Goal: Task Accomplishment & Management: Use online tool/utility

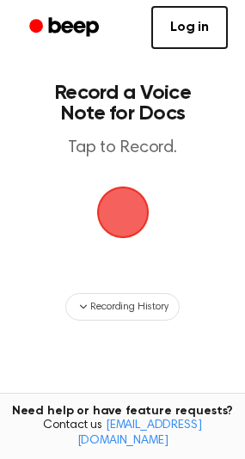
click at [68, 26] on icon "Beep" at bounding box center [74, 26] width 50 height 19
click at [120, 199] on span "button" at bounding box center [122, 213] width 52 height 52
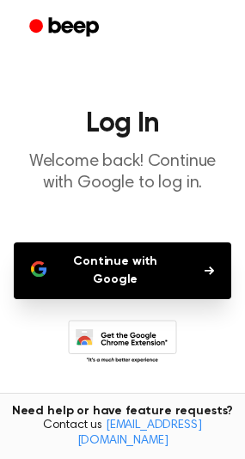
click at [126, 266] on button "Continue with Google" at bounding box center [123, 270] width 218 height 57
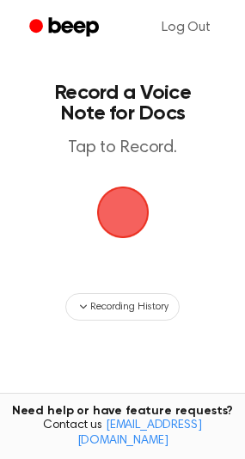
click at [138, 211] on span "button" at bounding box center [122, 213] width 52 height 52
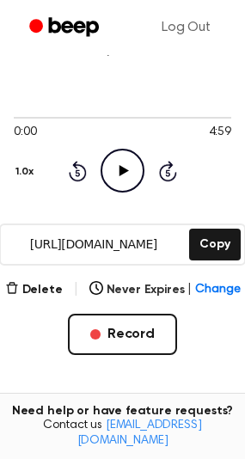
scroll to position [102, 0]
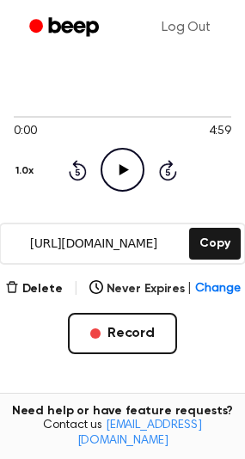
click at [131, 160] on icon "Play Audio" at bounding box center [123, 170] width 44 height 44
click at [131, 160] on icon "Pause Audio" at bounding box center [123, 170] width 44 height 44
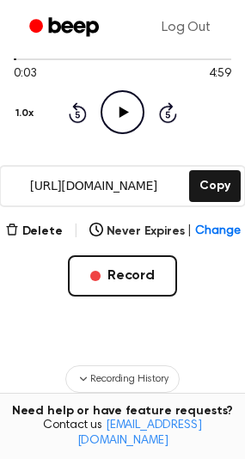
scroll to position [161, 0]
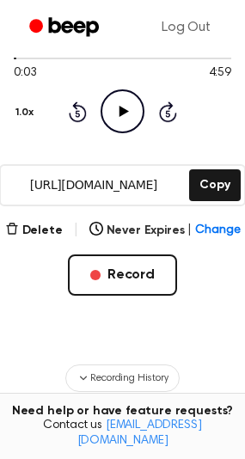
click at [157, 182] on input "https://beep.audio/5hpTTgm" at bounding box center [93, 185] width 185 height 39
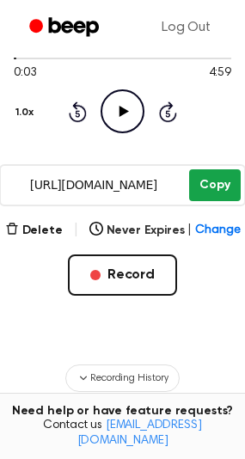
click at [211, 187] on button "Copy" at bounding box center [214, 185] width 51 height 32
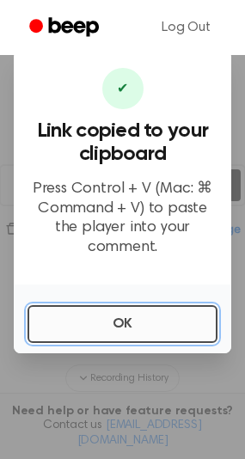
click at [120, 308] on button "OK" at bounding box center [123, 324] width 190 height 38
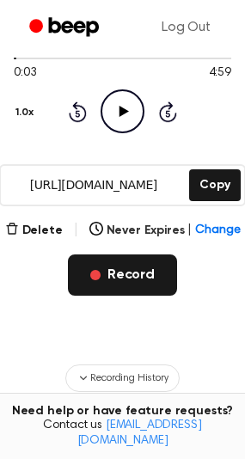
click at [137, 275] on button "Record" at bounding box center [122, 274] width 109 height 41
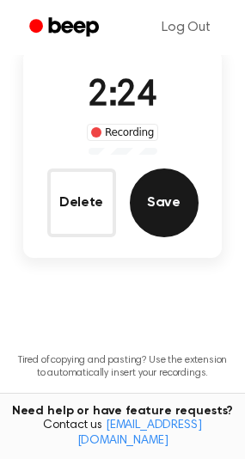
click at [172, 183] on button "Save" at bounding box center [164, 203] width 69 height 69
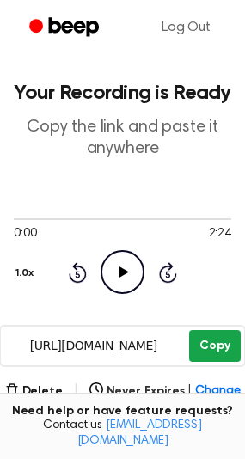
click at [208, 341] on button "Copy" at bounding box center [214, 346] width 51 height 32
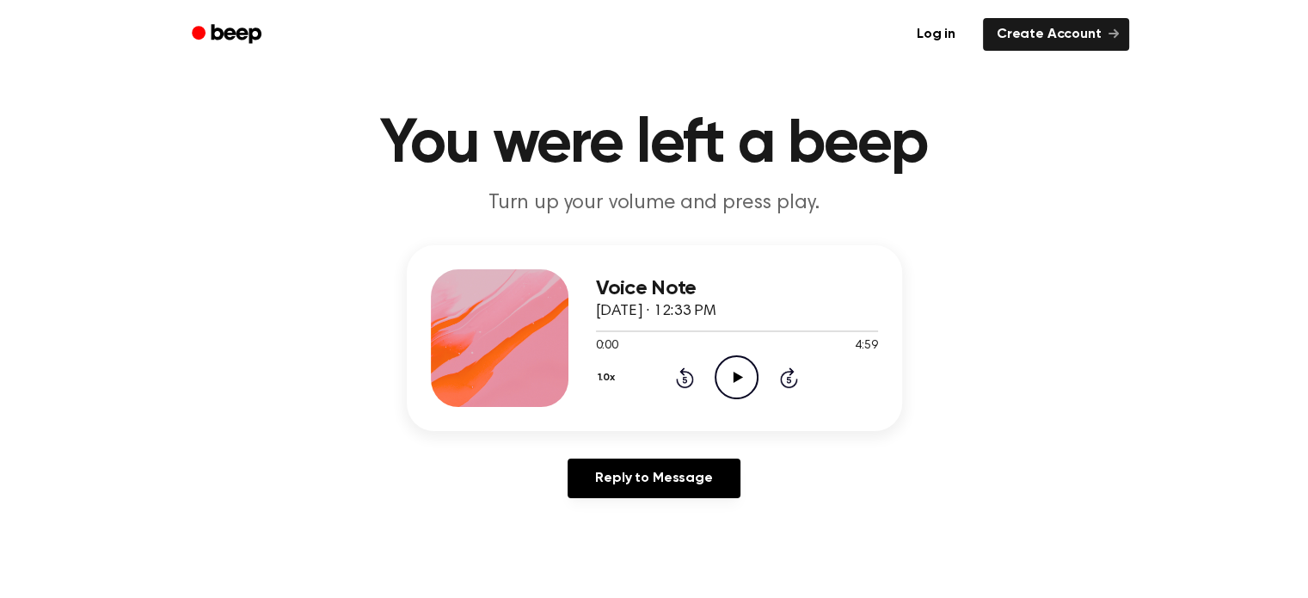
scroll to position [24, 0]
click at [768, 275] on div "Voice Note October 8, 2025 · 12:33 PM 0:00 4:59 Your browser does not support t…" at bounding box center [737, 338] width 282 height 138
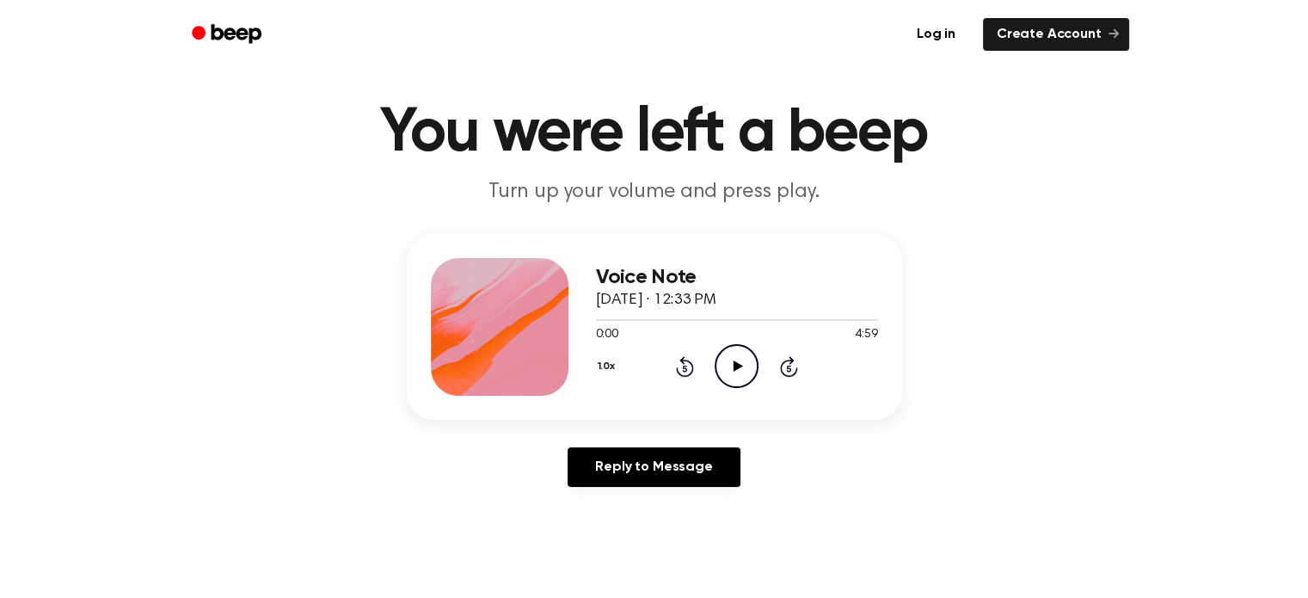
scroll to position [0, 0]
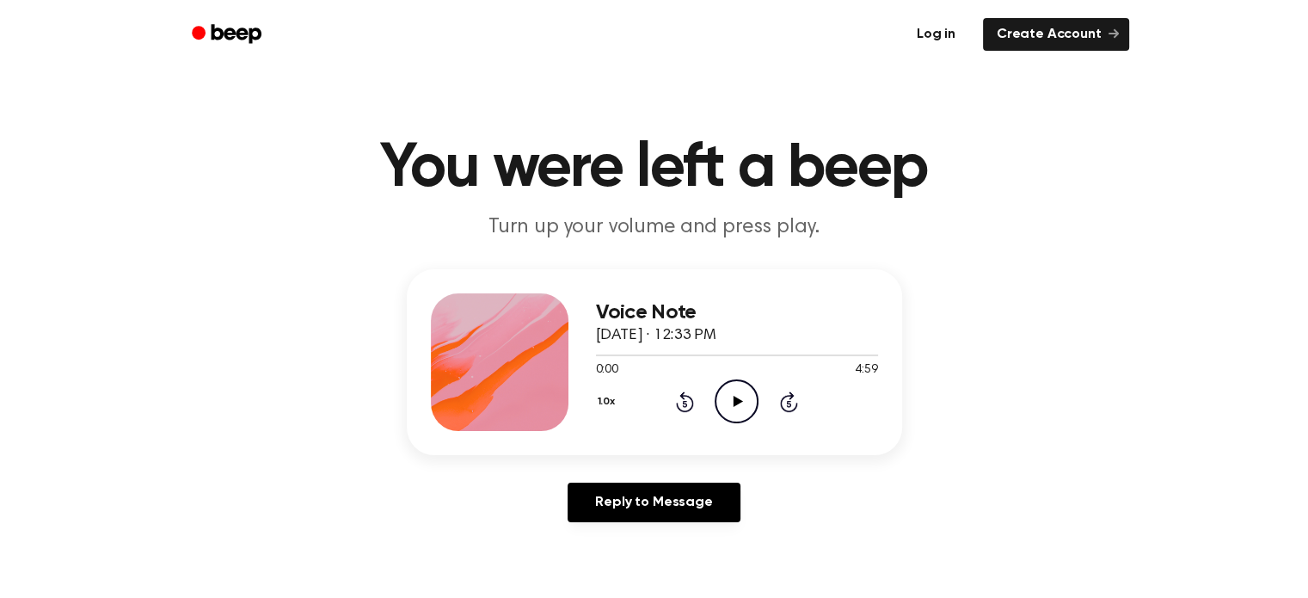
click at [939, 33] on link "Log in" at bounding box center [935, 35] width 73 height 40
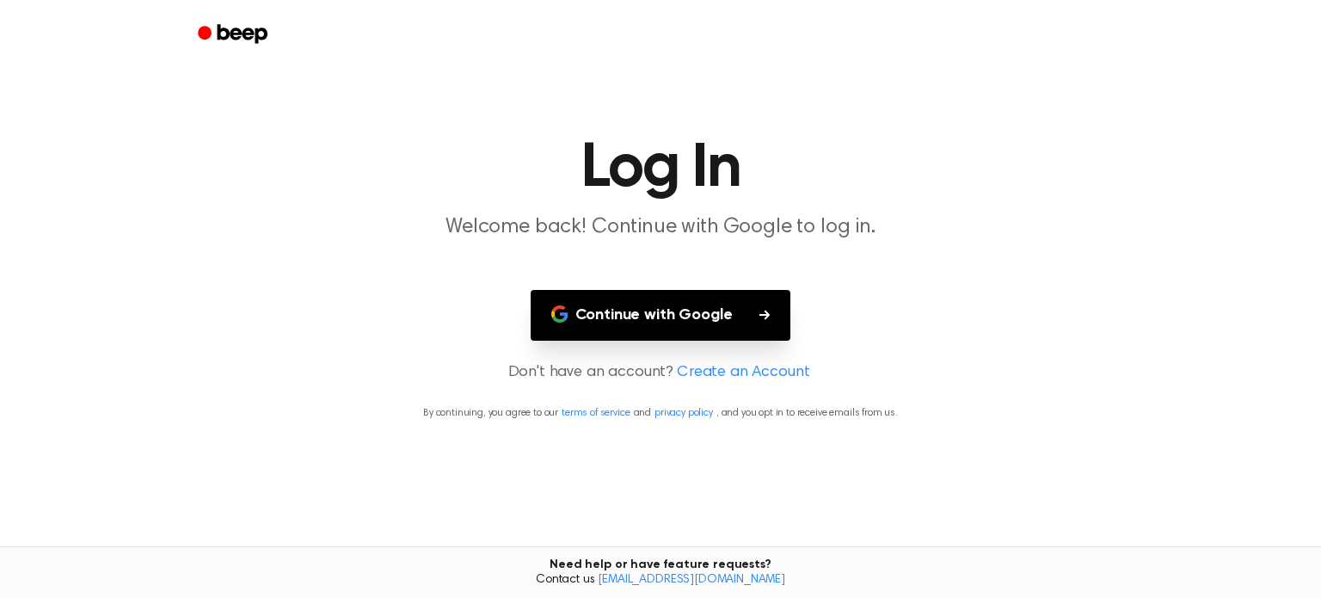
click at [620, 321] on button "Continue with Google" at bounding box center [660, 315] width 260 height 51
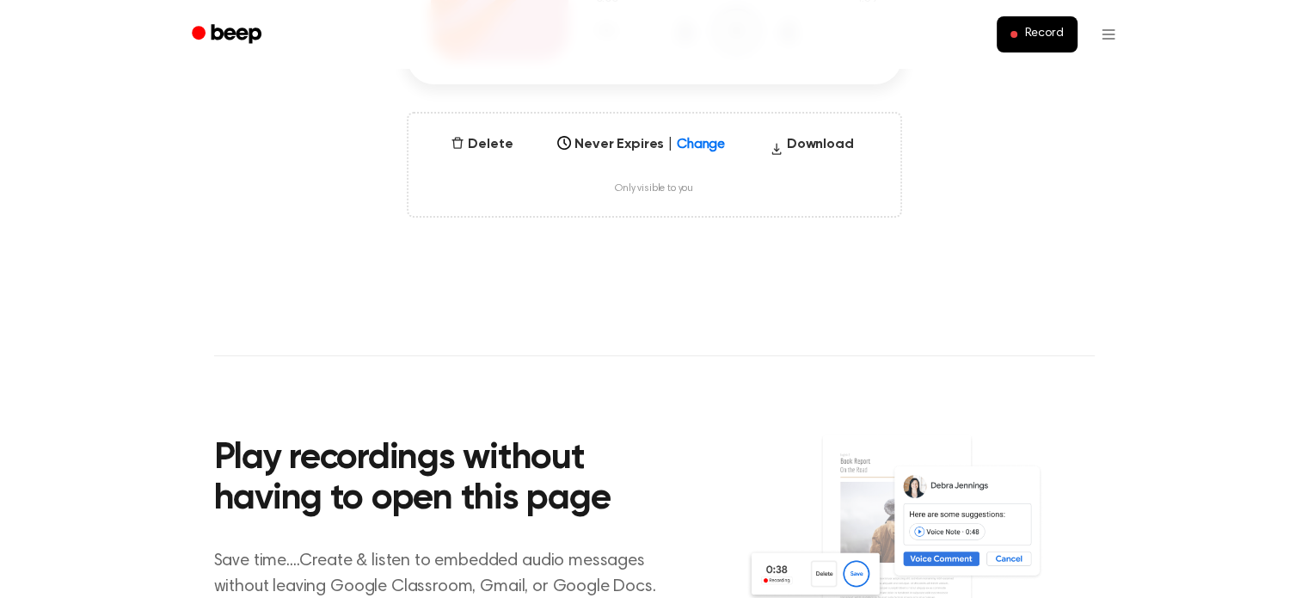
scroll to position [371, 0]
click at [810, 149] on button "Download" at bounding box center [812, 147] width 98 height 28
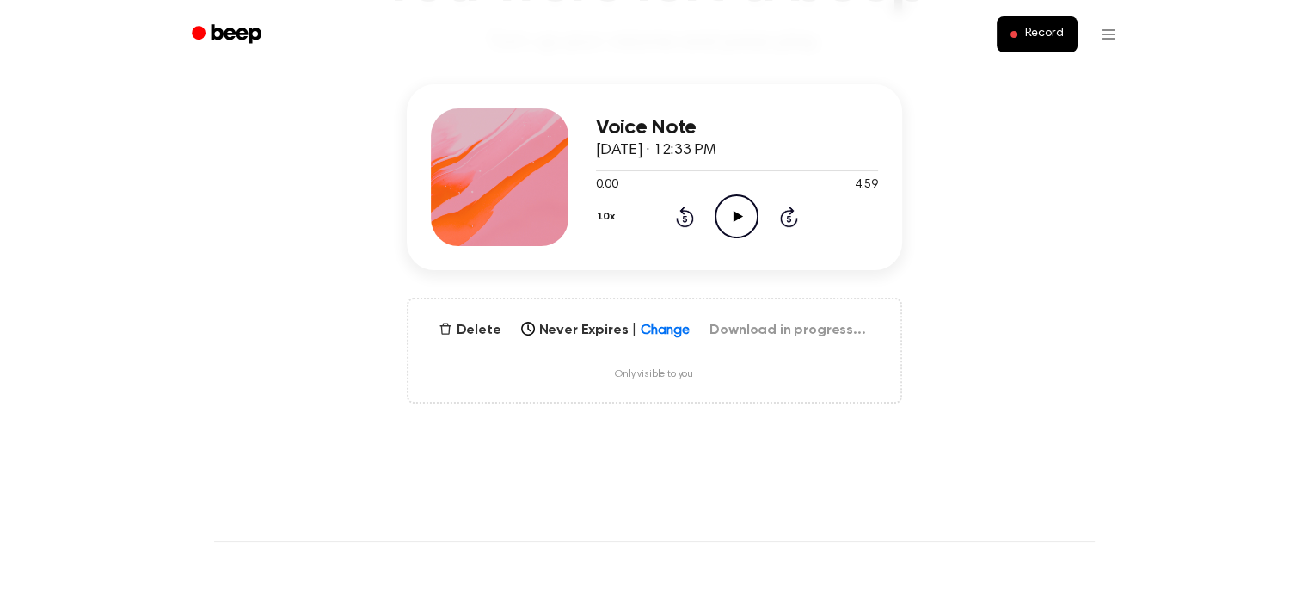
scroll to position [186, 0]
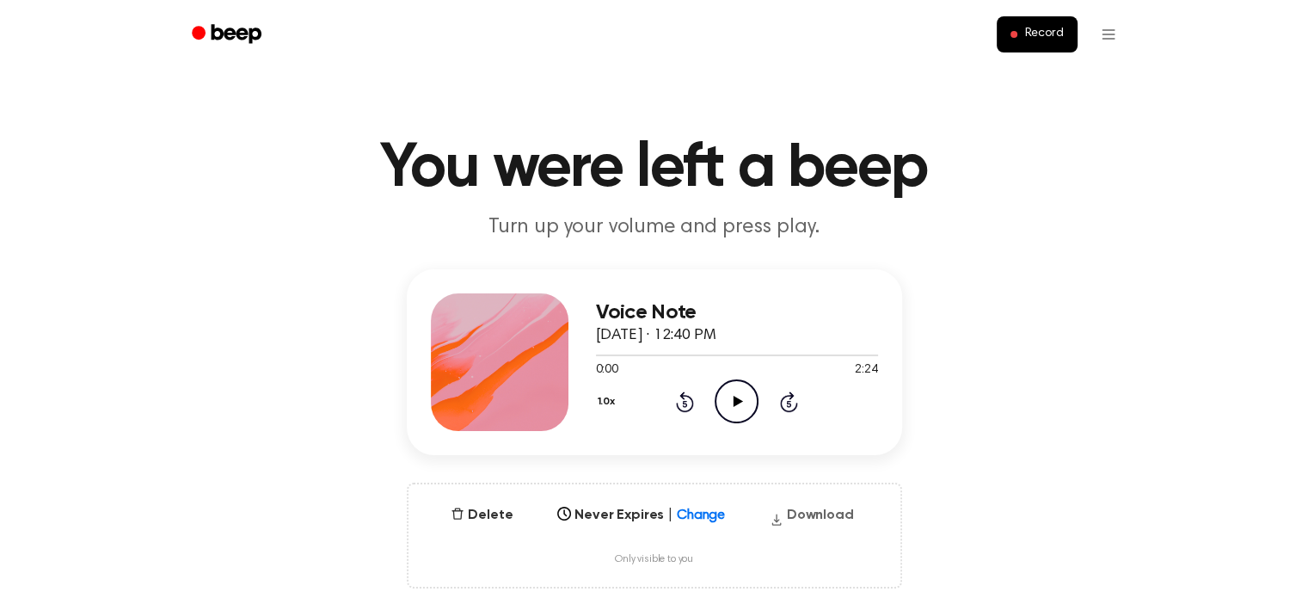
click at [806, 507] on button "Download" at bounding box center [812, 519] width 98 height 28
